Goal: Task Accomplishment & Management: Use online tool/utility

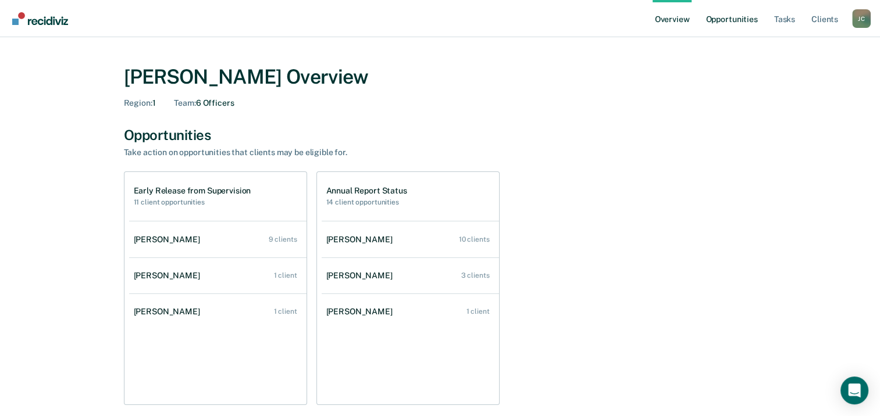
click at [739, 27] on link "Opportunities" at bounding box center [731, 18] width 56 height 37
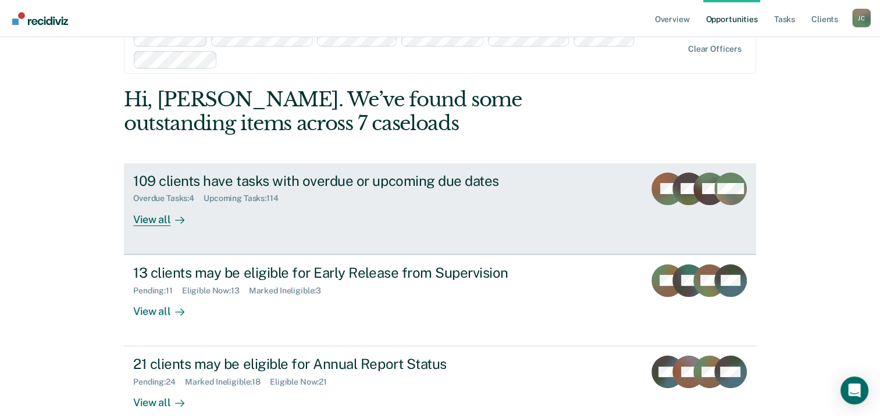
scroll to position [58, 0]
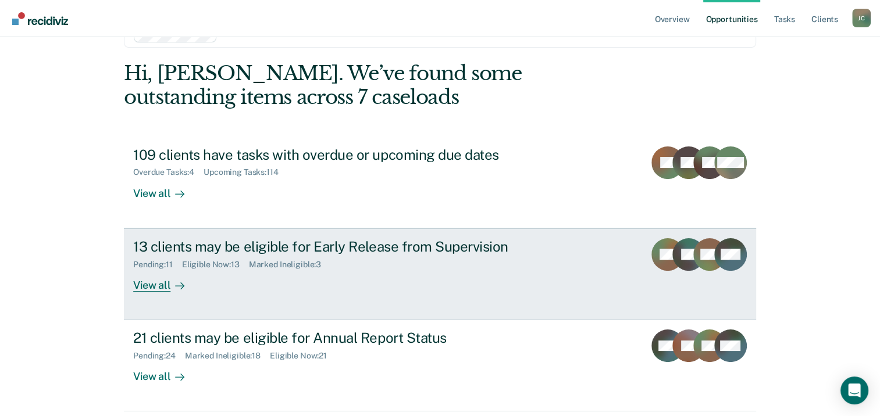
click at [248, 242] on div "13 clients may be eligible for Early Release from Supervision" at bounding box center [337, 246] width 408 height 17
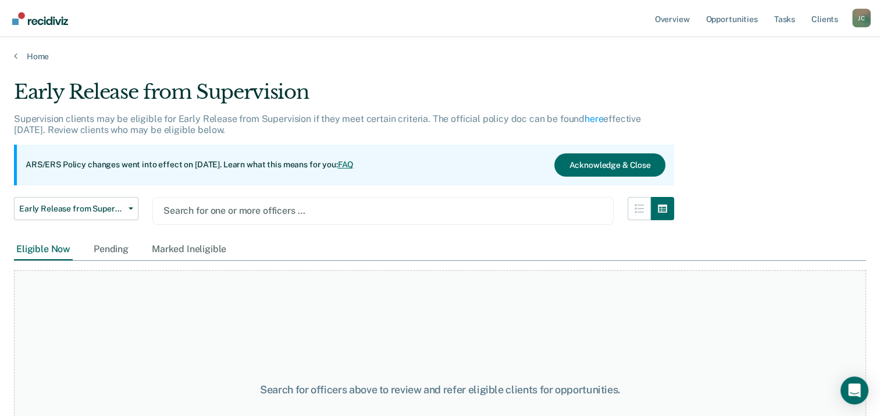
click at [401, 207] on div at bounding box center [382, 210] width 439 height 13
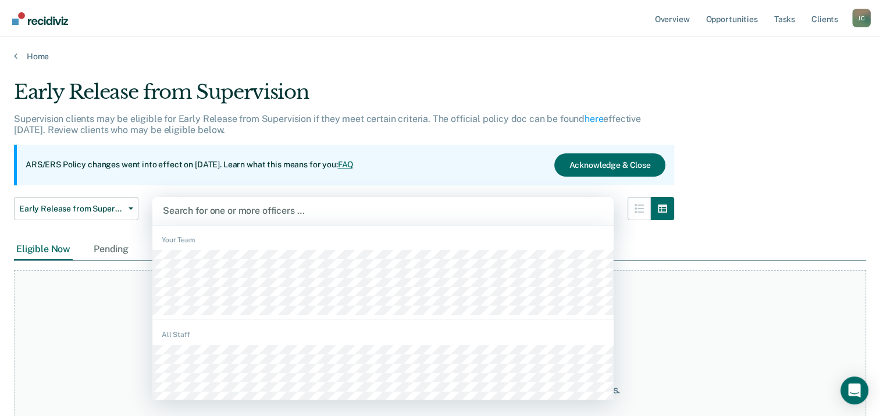
click at [267, 211] on div at bounding box center [383, 210] width 440 height 13
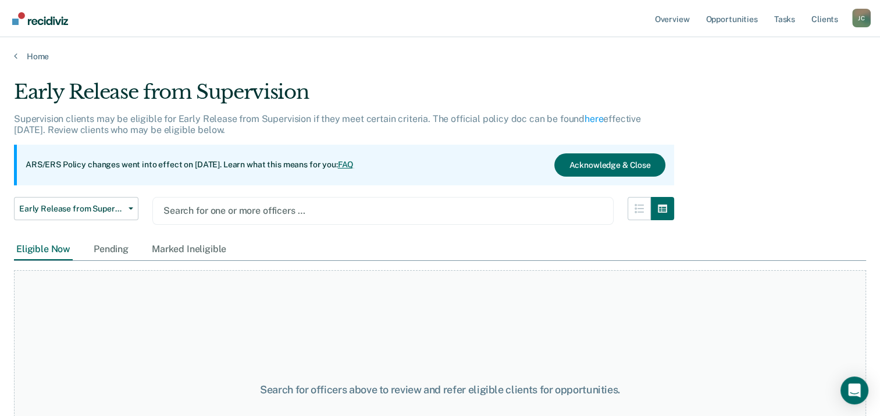
click at [288, 216] on div at bounding box center [382, 210] width 439 height 13
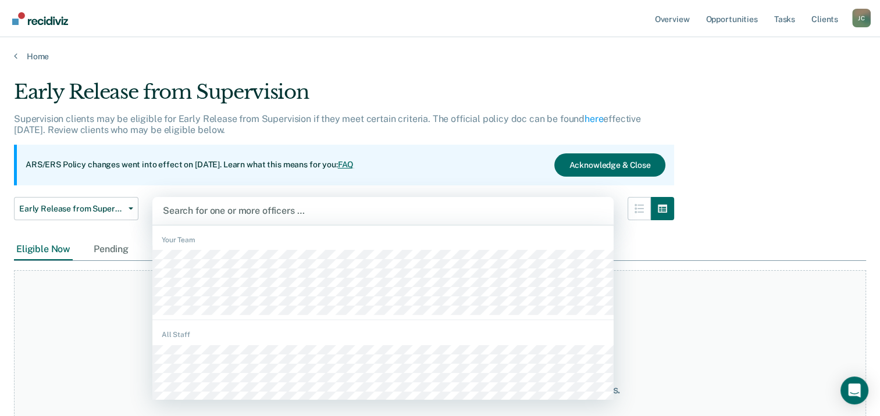
click at [255, 210] on div at bounding box center [383, 210] width 440 height 13
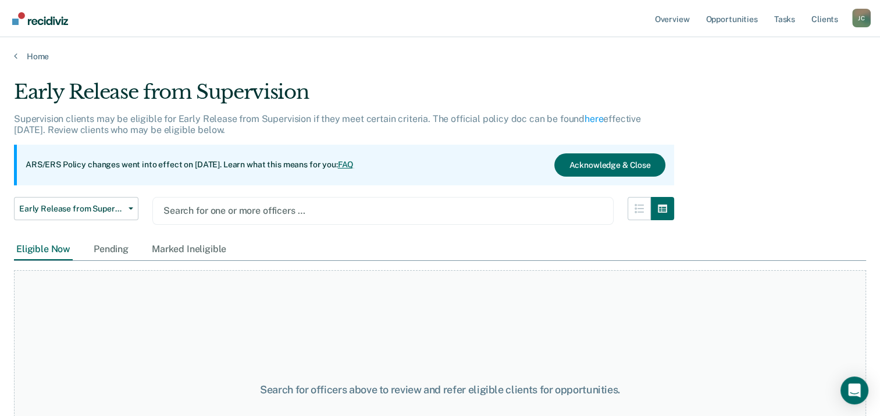
click at [234, 209] on div at bounding box center [382, 210] width 439 height 13
click at [255, 210] on div at bounding box center [382, 210] width 439 height 13
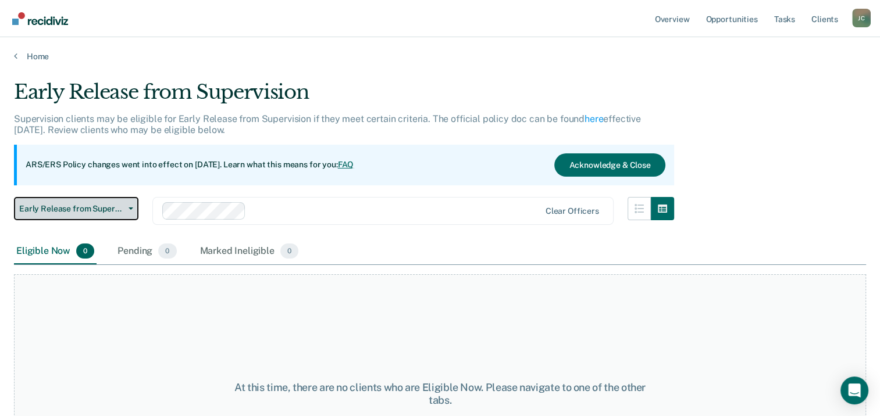
click at [129, 211] on button "Early Release from Supervision" at bounding box center [76, 208] width 124 height 23
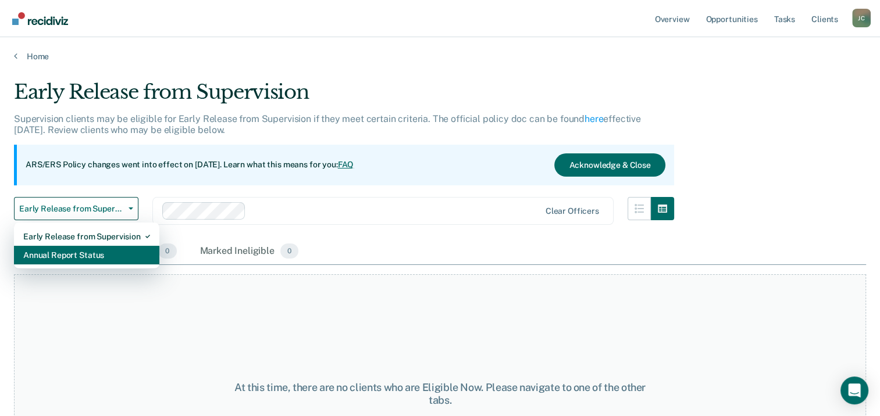
click at [117, 256] on div "Annual Report Status" at bounding box center [86, 255] width 127 height 19
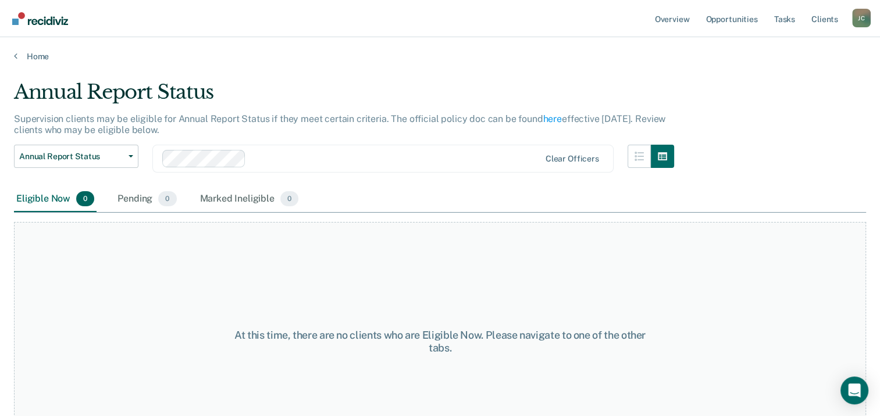
click at [251, 158] on div at bounding box center [395, 158] width 288 height 13
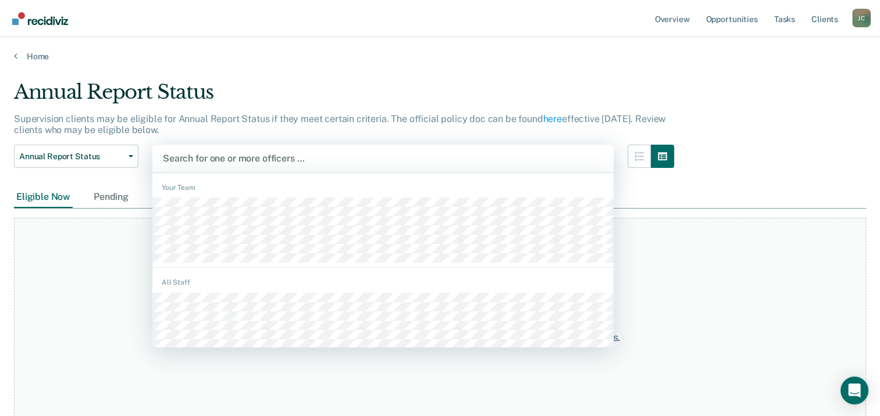
click at [218, 159] on div at bounding box center [383, 158] width 440 height 13
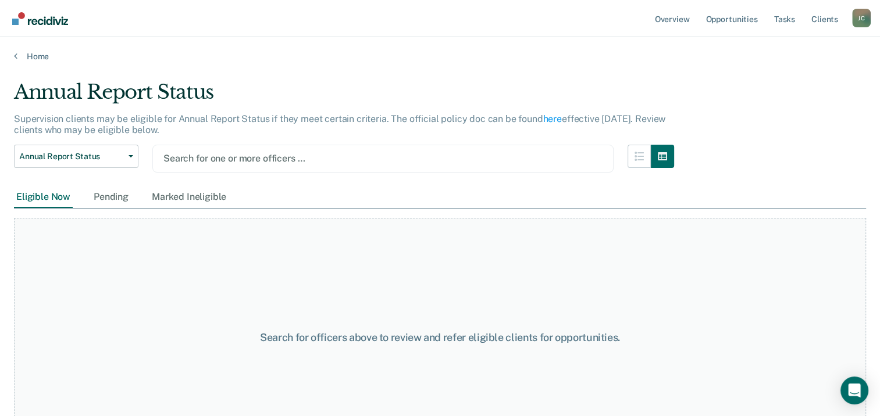
click at [244, 158] on div at bounding box center [382, 158] width 439 height 13
click at [235, 161] on div at bounding box center [382, 158] width 439 height 13
click at [232, 157] on div at bounding box center [382, 158] width 439 height 13
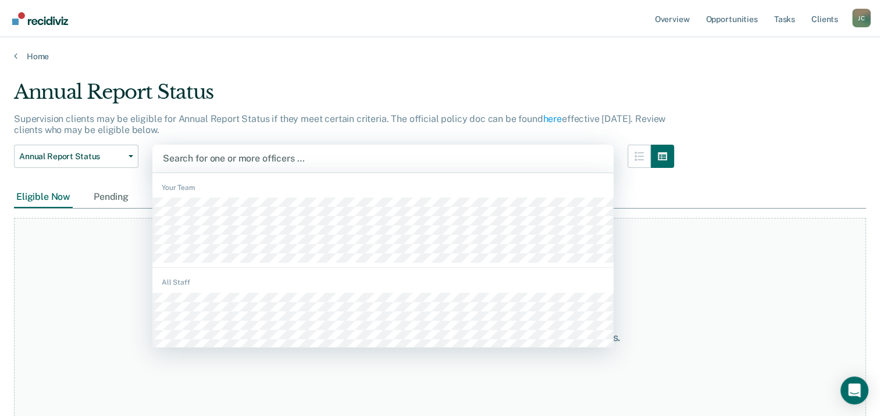
click at [234, 159] on div at bounding box center [383, 158] width 440 height 13
click at [223, 163] on div at bounding box center [383, 158] width 440 height 13
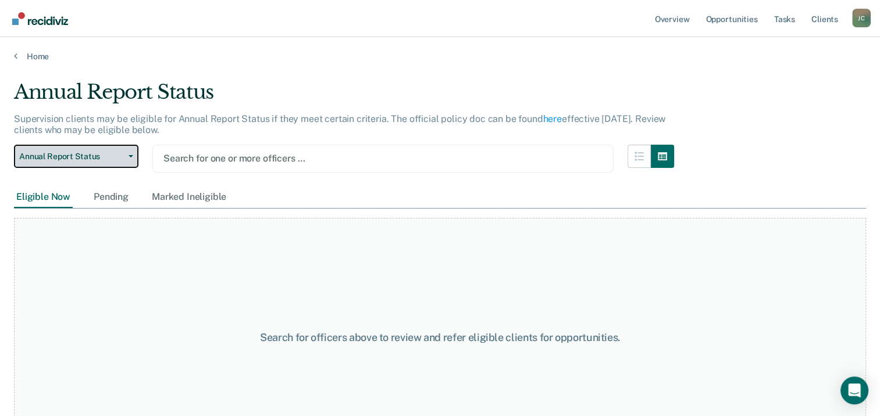
click at [119, 161] on span "Annual Report Status" at bounding box center [71, 157] width 105 height 10
click at [736, 17] on link "Opportunities" at bounding box center [731, 18] width 56 height 37
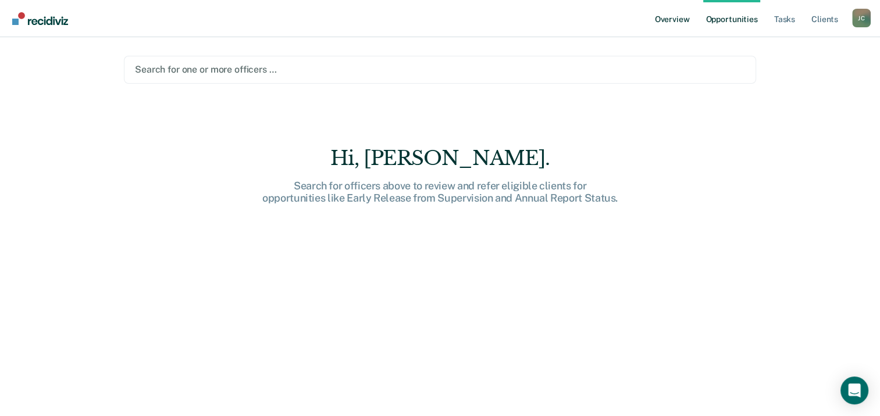
click at [661, 26] on link "Overview" at bounding box center [672, 18] width 40 height 37
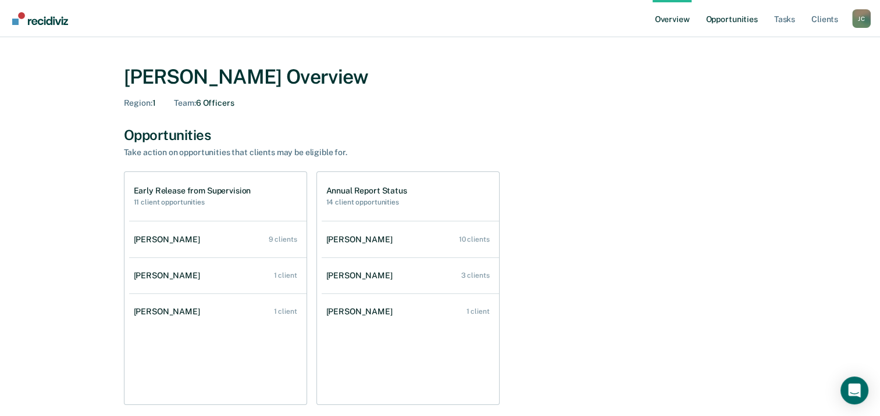
click at [711, 21] on link "Opportunities" at bounding box center [731, 18] width 56 height 37
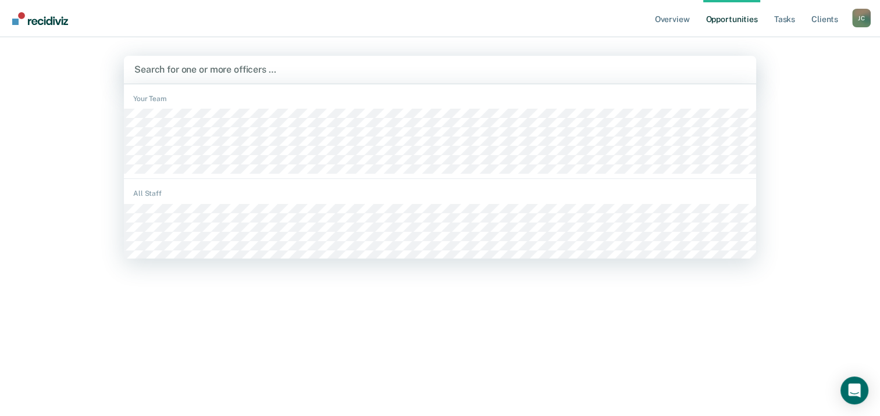
click at [298, 72] on div at bounding box center [439, 69] width 611 height 13
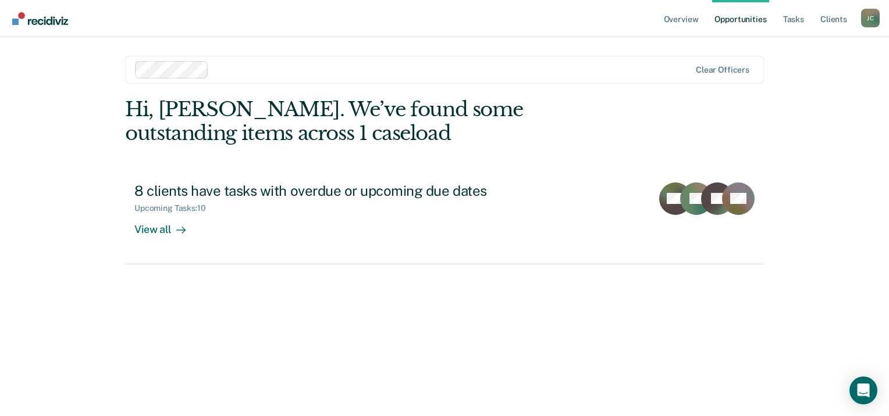
click at [734, 20] on link "Opportunities" at bounding box center [740, 18] width 56 height 37
click at [685, 23] on link "Overview" at bounding box center [681, 18] width 40 height 37
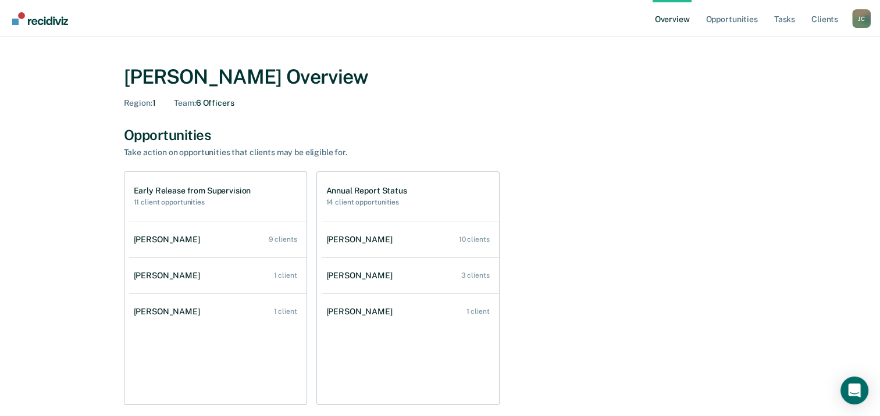
click at [184, 191] on h1 "Early Release from Supervision" at bounding box center [192, 191] width 117 height 10
click at [152, 193] on h1 "Early Release from Supervision" at bounding box center [192, 191] width 117 height 10
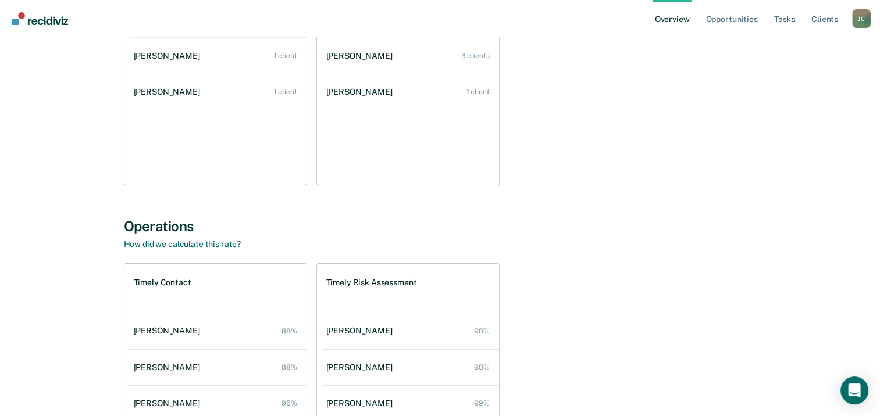
scroll to position [58, 0]
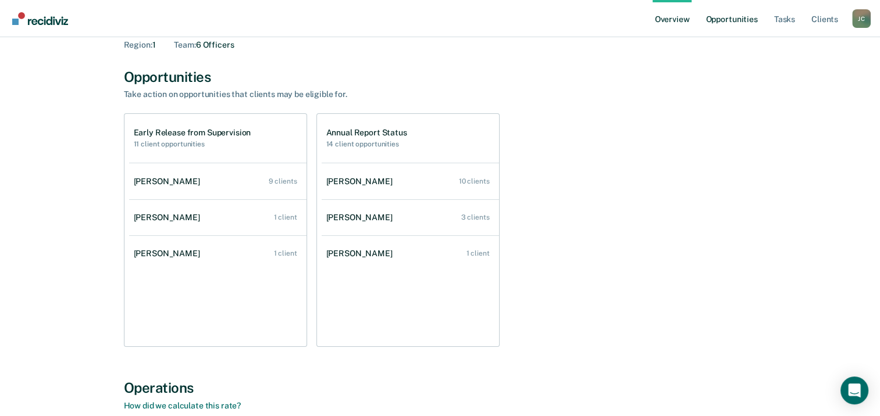
click at [732, 16] on link "Opportunities" at bounding box center [731, 18] width 56 height 37
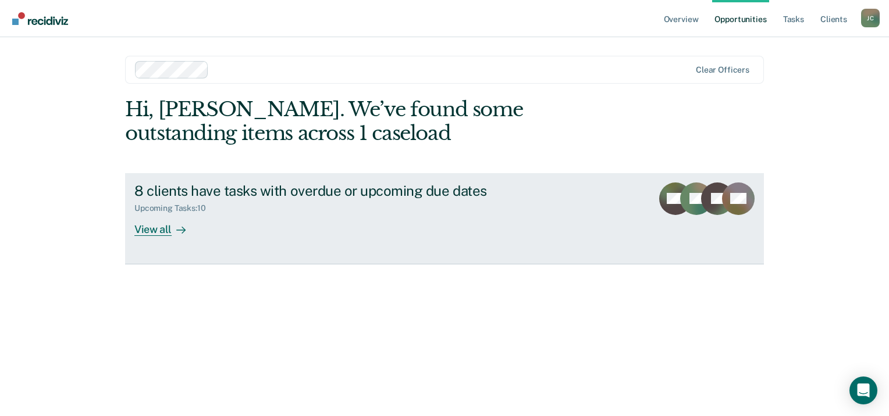
click at [147, 232] on div "View all" at bounding box center [166, 224] width 65 height 23
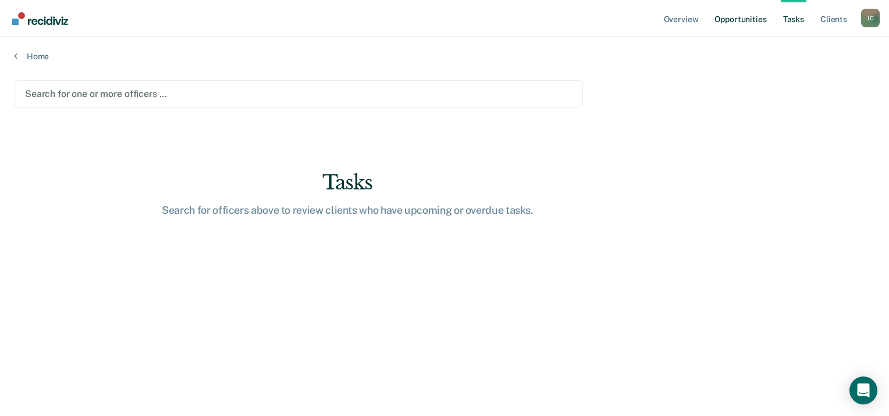
click at [730, 26] on link "Opportunities" at bounding box center [740, 18] width 56 height 37
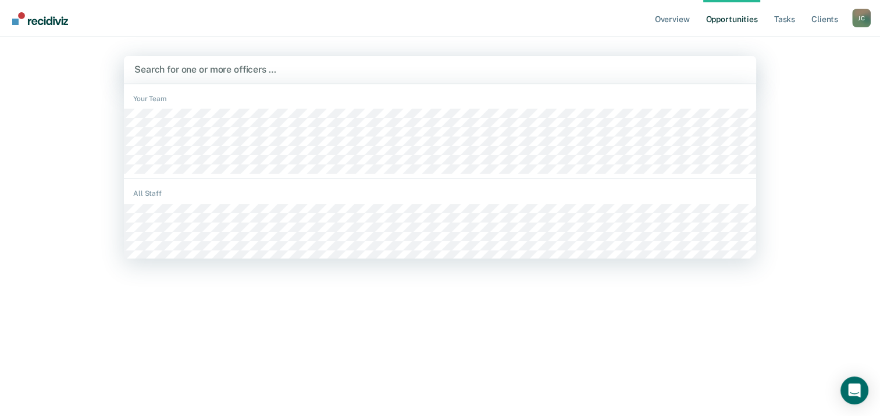
click at [421, 78] on div "Search for one or more officers …" at bounding box center [440, 70] width 632 height 28
click at [438, 38] on main "1244 results available. Use Up and Down to choose options, press Enter to selec…" at bounding box center [440, 212] width 660 height 351
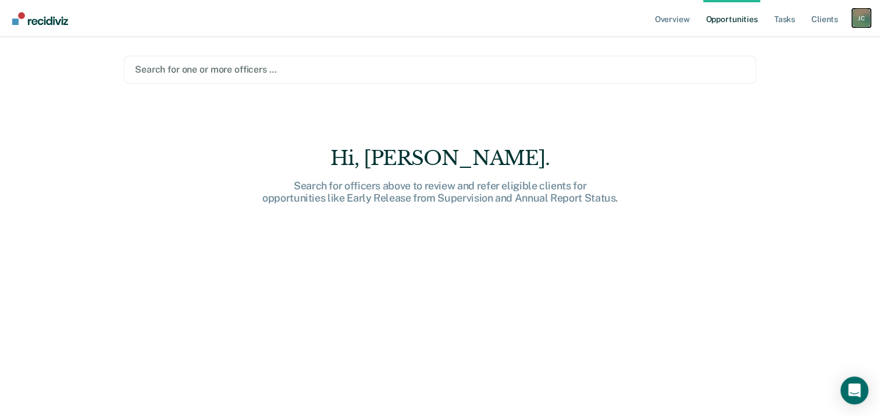
click at [855, 22] on div "J C" at bounding box center [861, 18] width 19 height 19
click at [814, 77] on link "Log Out" at bounding box center [815, 77] width 94 height 10
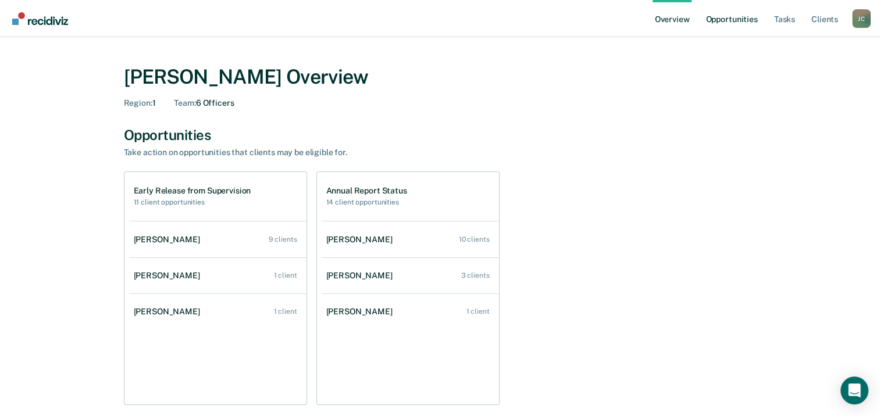
click at [729, 25] on link "Opportunities" at bounding box center [731, 18] width 56 height 37
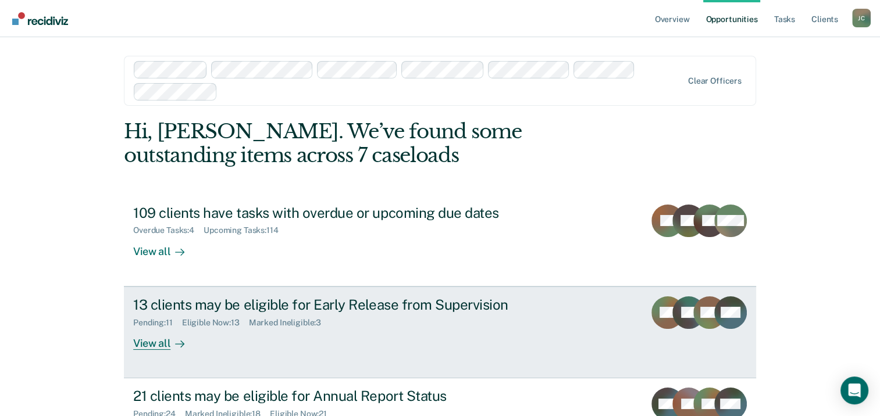
click at [491, 329] on div "13 clients may be eligible for Early Release from Supervision Pending : 11 Elig…" at bounding box center [351, 324] width 436 height 54
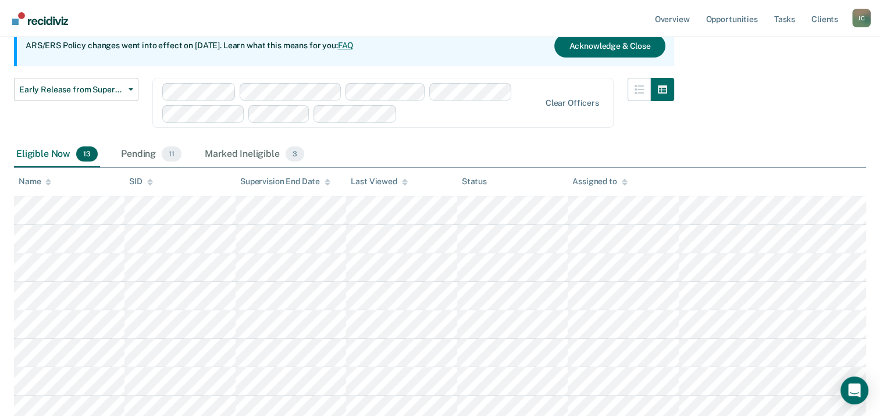
scroll to position [120, 0]
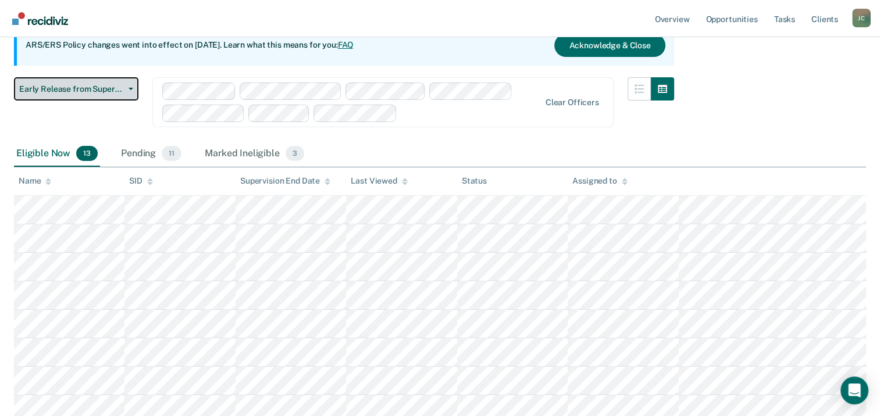
click at [127, 88] on span "button" at bounding box center [128, 89] width 9 height 2
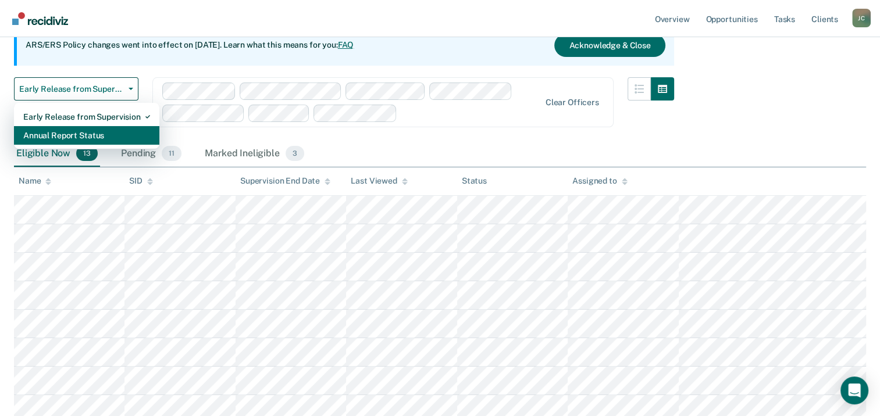
click at [109, 136] on div "Annual Report Status" at bounding box center [86, 135] width 127 height 19
